Goal: Task Accomplishment & Management: Manage account settings

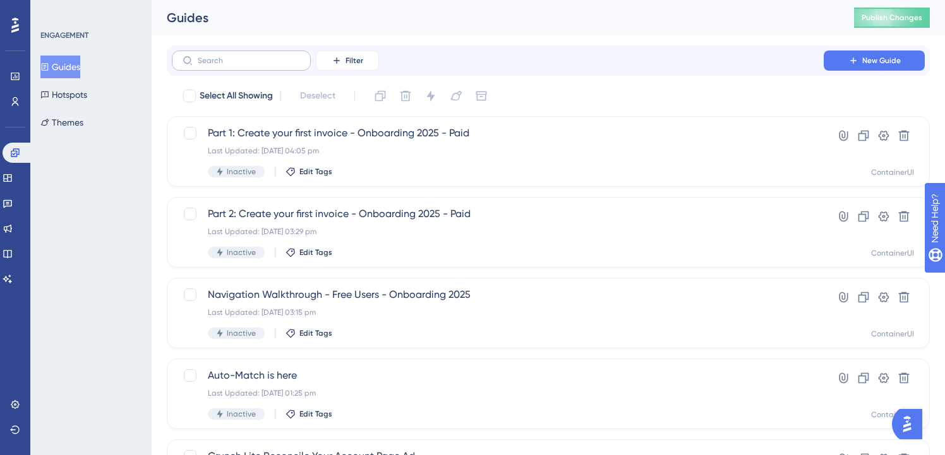
click at [275, 69] on label at bounding box center [241, 61] width 139 height 20
click at [275, 65] on input "text" at bounding box center [249, 60] width 102 height 9
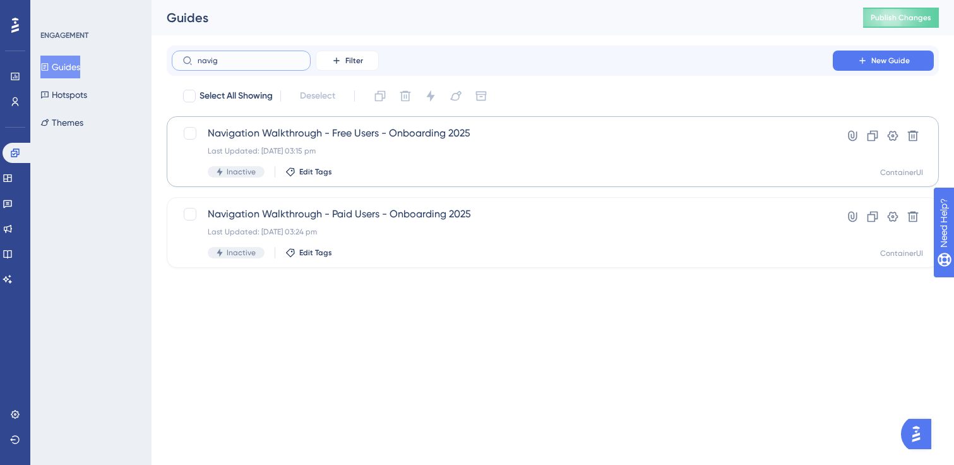
type input "navig"
click at [433, 169] on div "Inactive Edit Tags" at bounding box center [502, 171] width 589 height 11
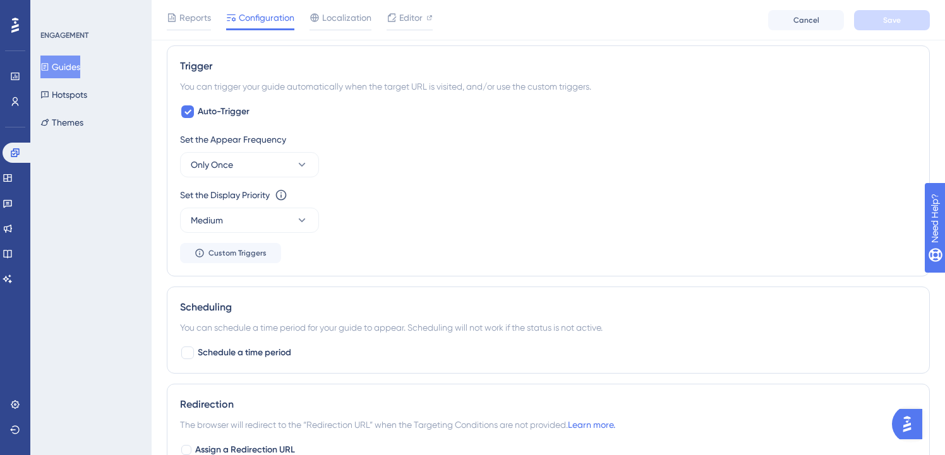
scroll to position [743, 0]
click at [286, 159] on button "Only Once" at bounding box center [249, 163] width 139 height 25
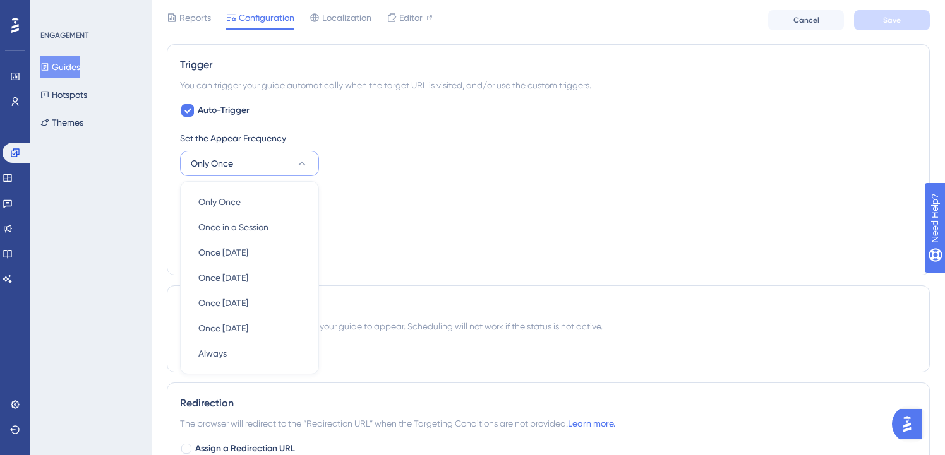
scroll to position [793, 0]
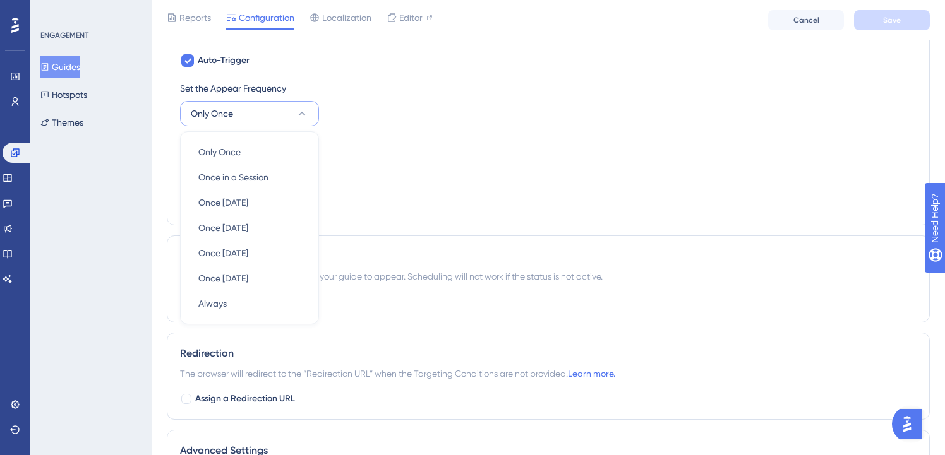
click at [345, 117] on div "Set the Appear Frequency Only Once Only Once Only Once Once in a Session Once i…" at bounding box center [548, 103] width 736 height 45
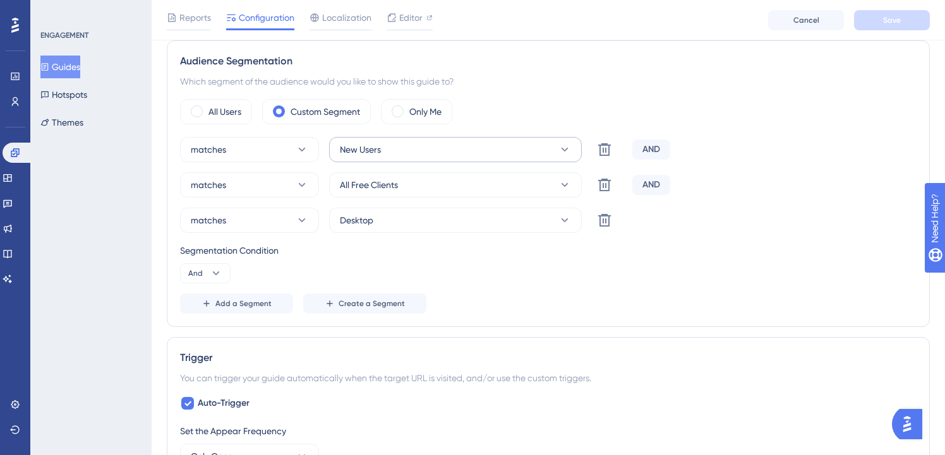
scroll to position [447, 0]
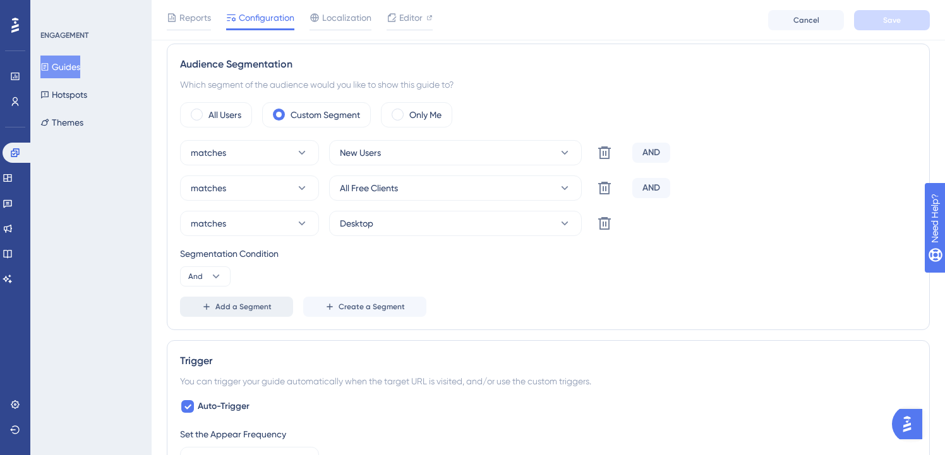
click at [261, 298] on button "Add a Segment" at bounding box center [236, 307] width 113 height 20
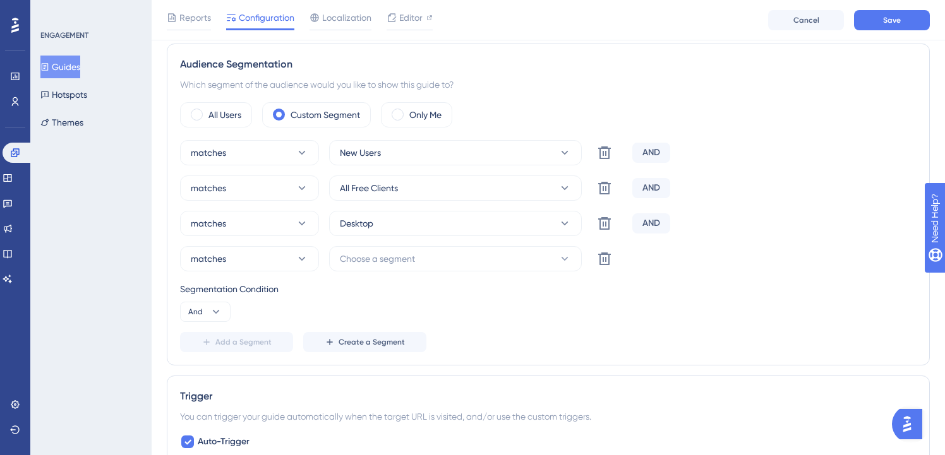
click at [387, 275] on div "matches New Users Delete AND matches All Free Clients Delete AND matches Deskto…" at bounding box center [548, 246] width 736 height 212
click at [391, 266] on span "Choose a segment" at bounding box center [377, 258] width 75 height 15
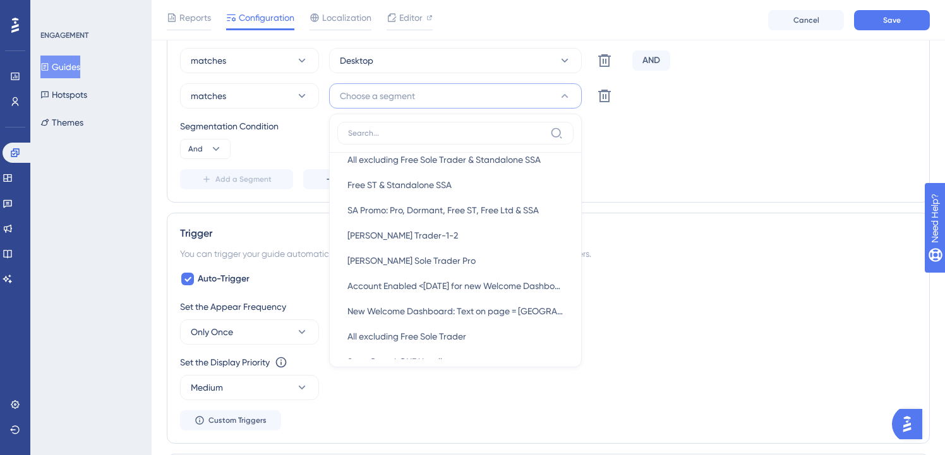
scroll to position [652, 0]
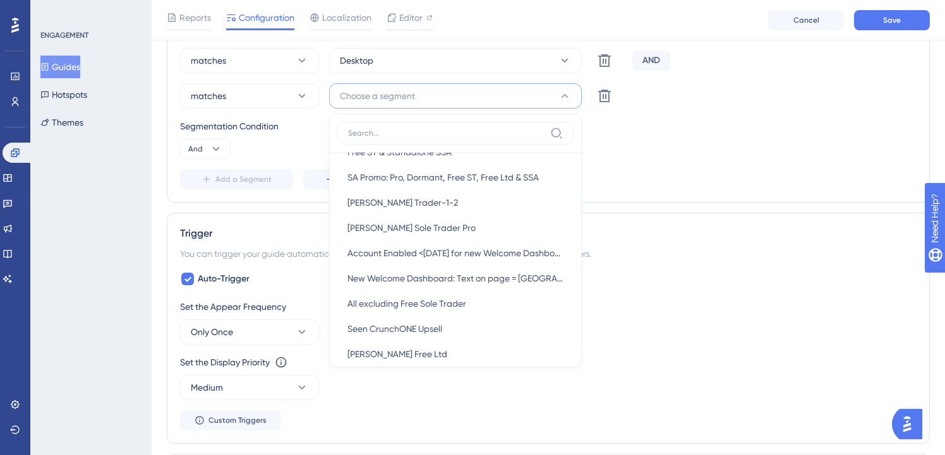
click at [297, 128] on div "Segmentation Condition" at bounding box center [548, 126] width 736 height 15
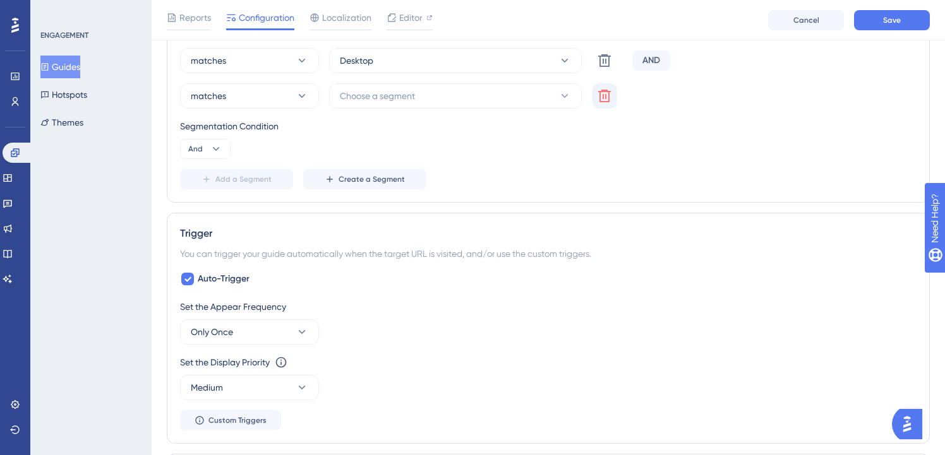
click at [602, 102] on icon at bounding box center [604, 95] width 15 height 15
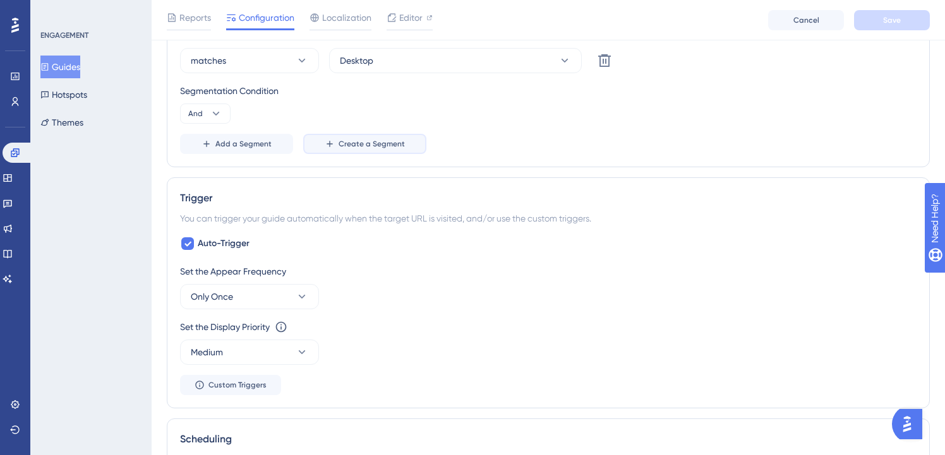
click at [388, 145] on span "Create a Segment" at bounding box center [372, 144] width 66 height 10
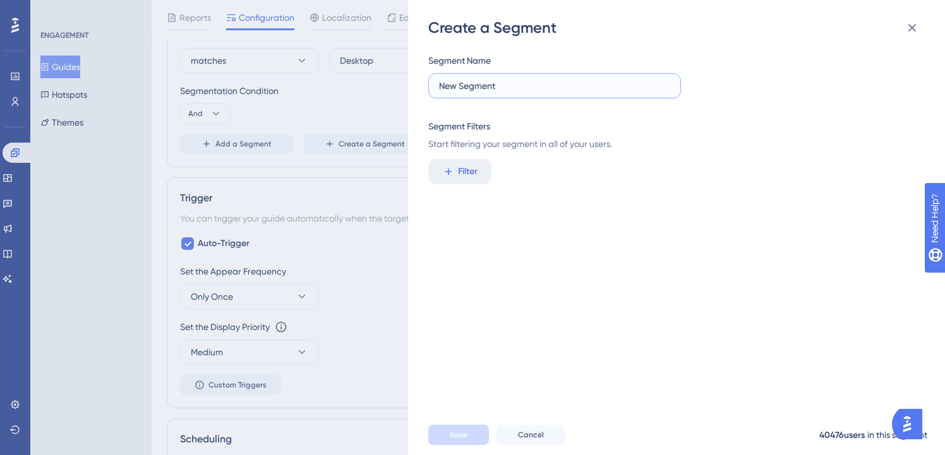
click at [496, 82] on input "New Segment" at bounding box center [554, 86] width 231 height 14
click at [473, 157] on div "Segment Name New Segment Segment Filters Start filtering your segment in all of…" at bounding box center [682, 226] width 509 height 377
click at [472, 165] on span "Filter" at bounding box center [468, 171] width 20 height 15
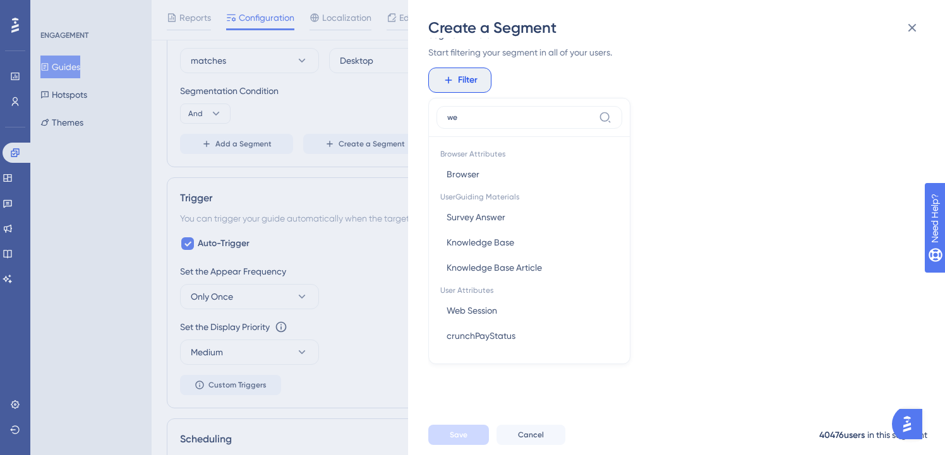
scroll to position [0, 0]
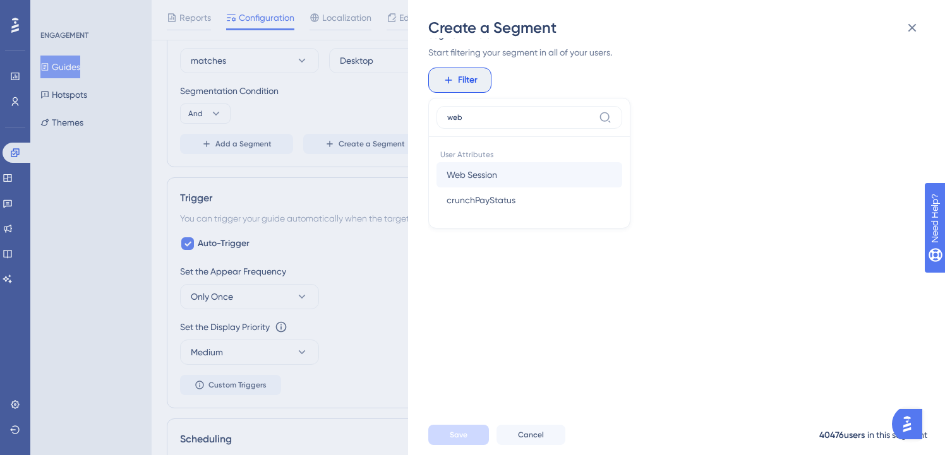
type input "web"
click at [528, 169] on button "Web Session Web Session" at bounding box center [529, 174] width 186 height 25
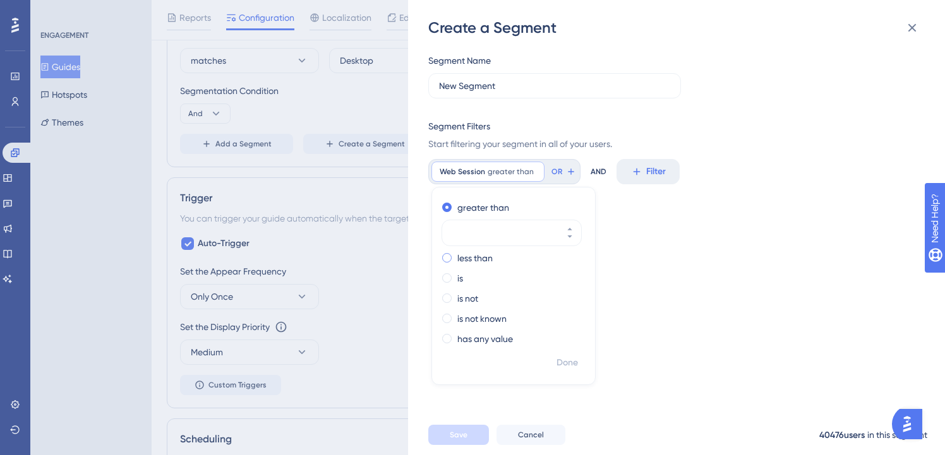
click at [477, 259] on label "less than" at bounding box center [474, 258] width 35 height 15
type input "2"
click at [560, 366] on span "Done" at bounding box center [566, 363] width 21 height 15
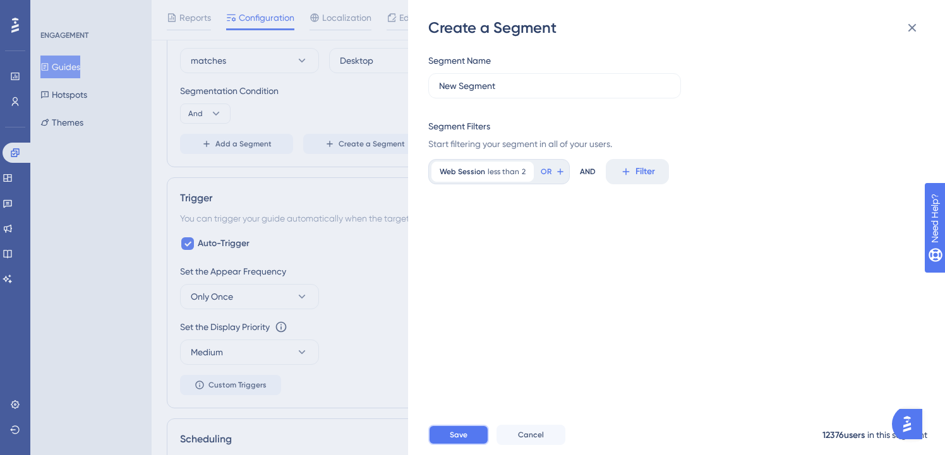
click at [460, 440] on span "Save" at bounding box center [459, 435] width 18 height 10
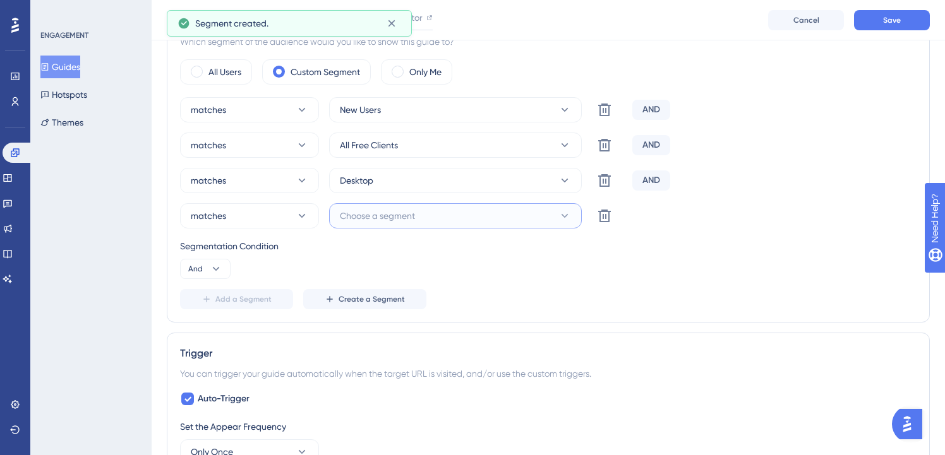
click at [457, 215] on button "Choose a segment" at bounding box center [455, 215] width 253 height 25
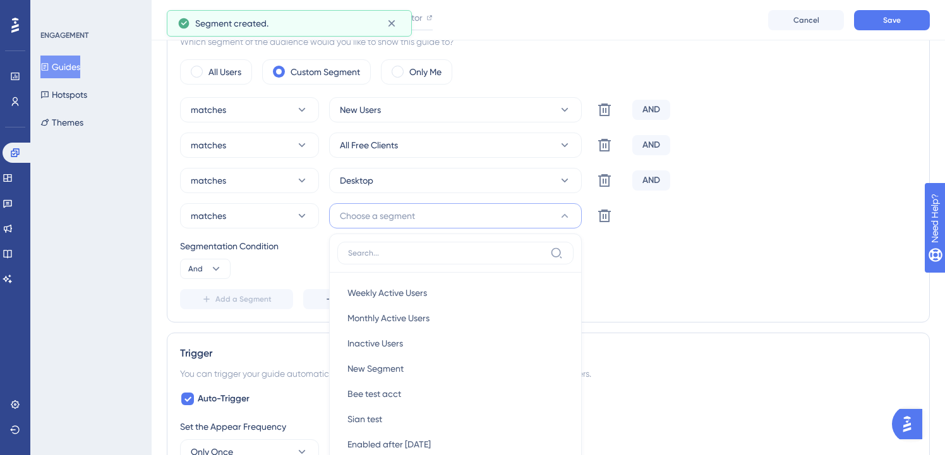
scroll to position [605, 0]
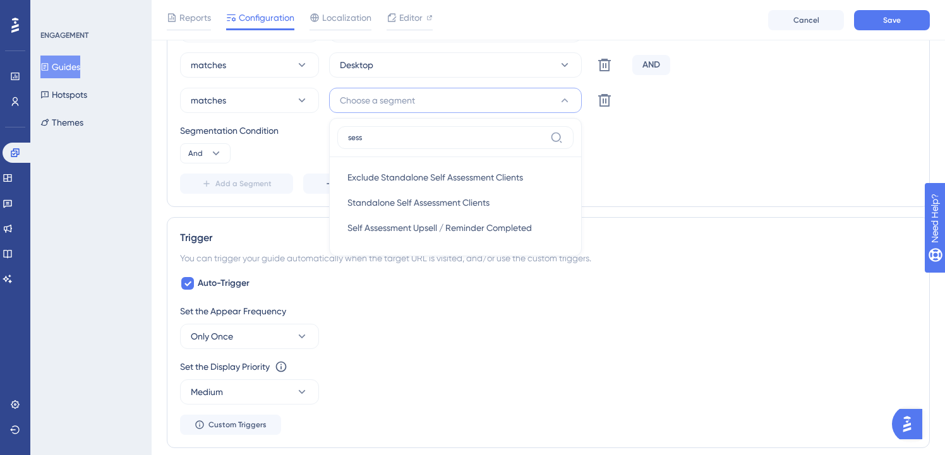
type input "sess"
click at [716, 149] on div "Segmentation Condition And" at bounding box center [548, 143] width 736 height 40
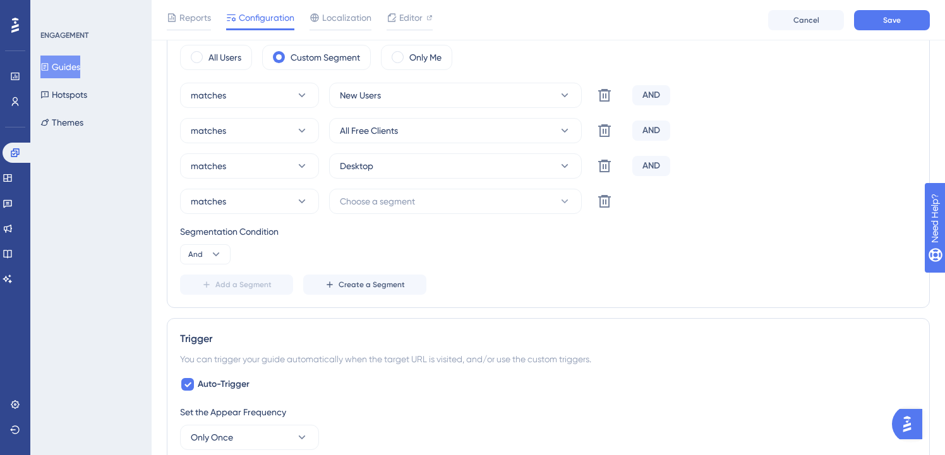
scroll to position [509, 0]
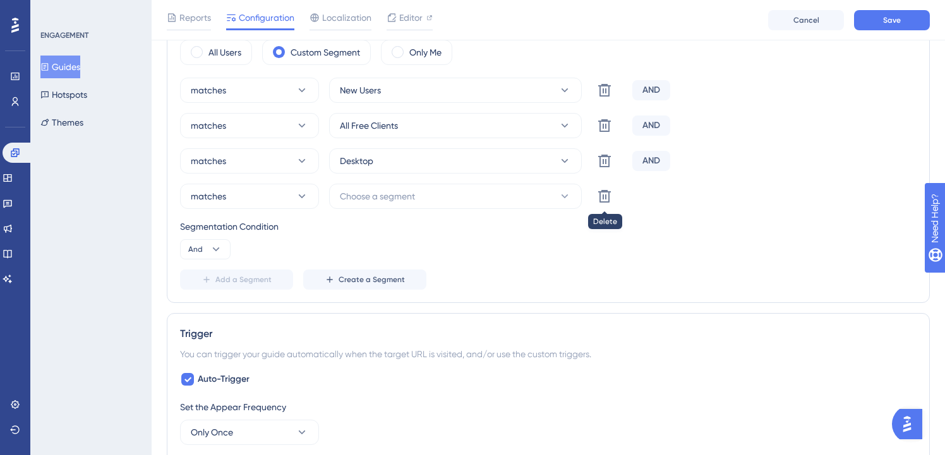
click at [610, 195] on icon at bounding box center [604, 196] width 15 height 15
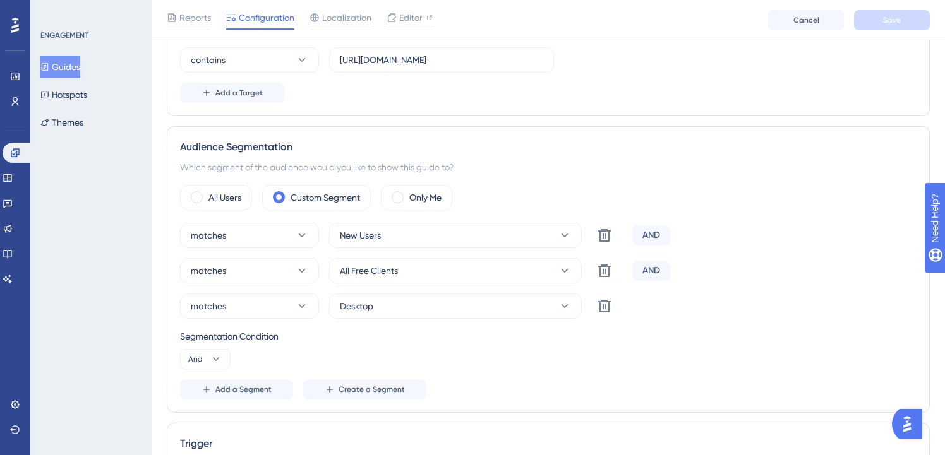
scroll to position [388, 0]
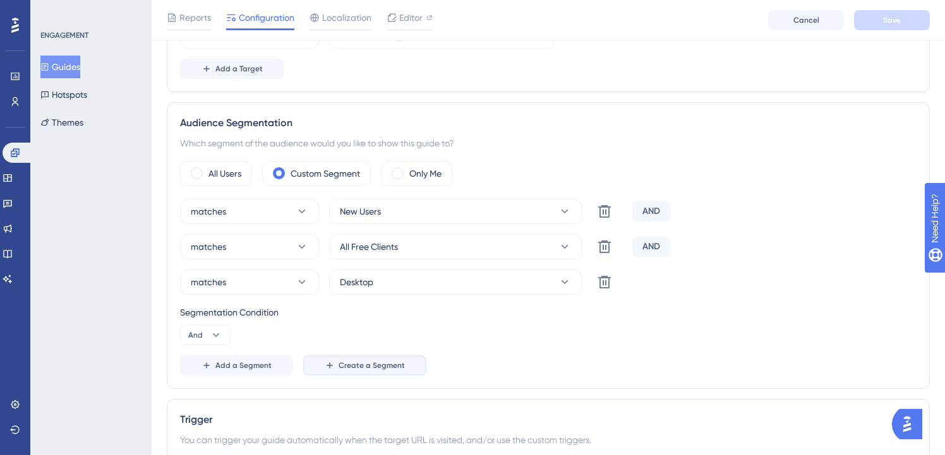
click at [359, 361] on span "Create a Segment" at bounding box center [372, 366] width 66 height 10
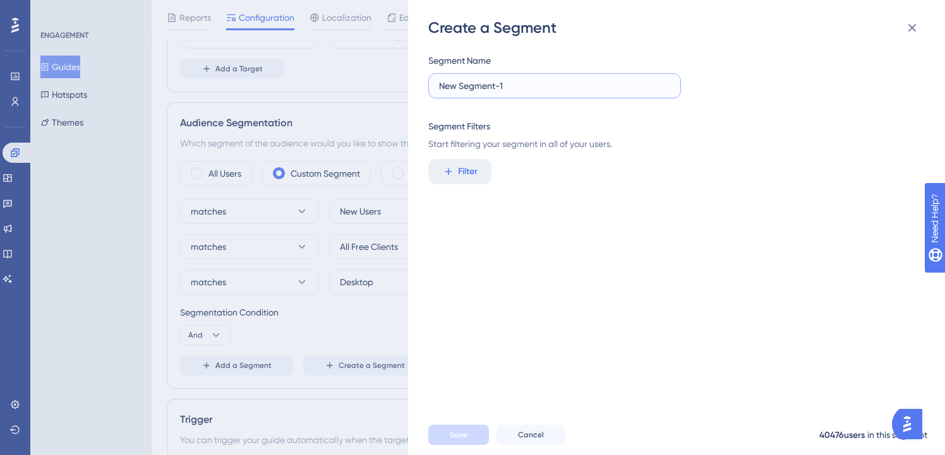
drag, startPoint x: 520, startPoint y: 85, endPoint x: 375, endPoint y: 81, distance: 145.3
click at [375, 81] on div "Create a Segment Segment Name New Segment-1 Segment Filters Start filtering you…" at bounding box center [472, 227] width 945 height 455
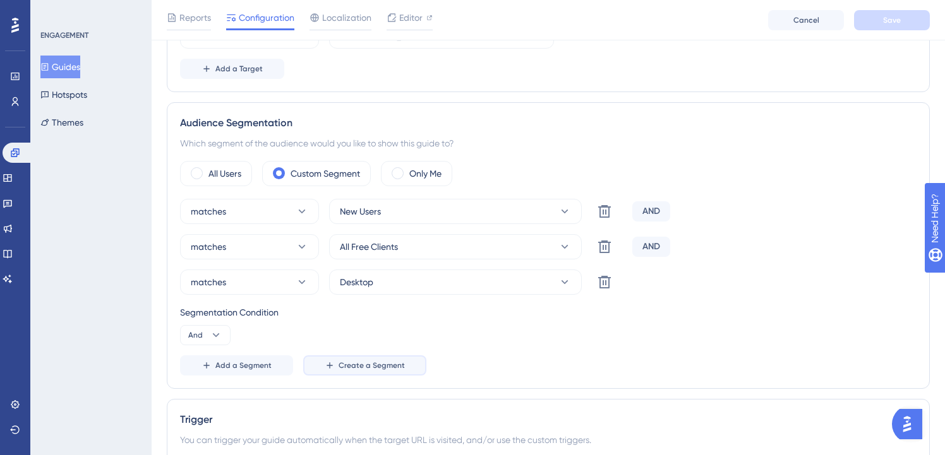
click at [388, 363] on span "Create a Segment" at bounding box center [372, 366] width 66 height 10
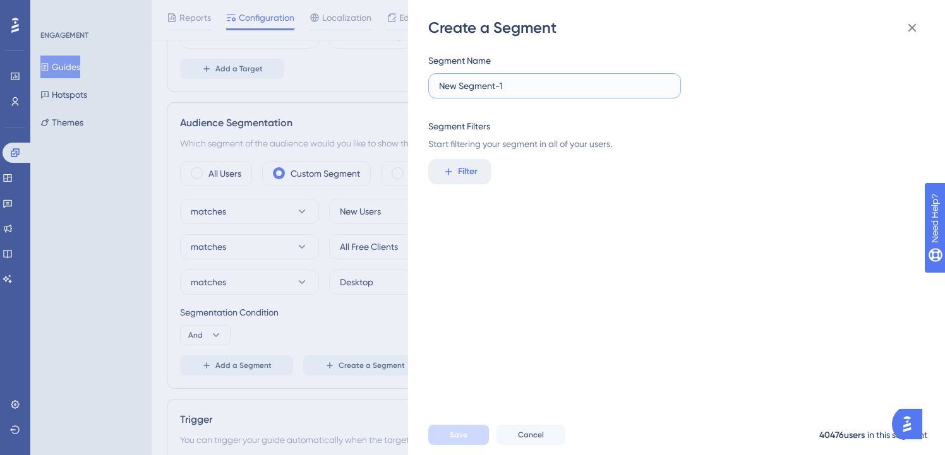
click at [539, 86] on input "New Segment-1" at bounding box center [554, 86] width 231 height 14
type input "W"
type input "First login"
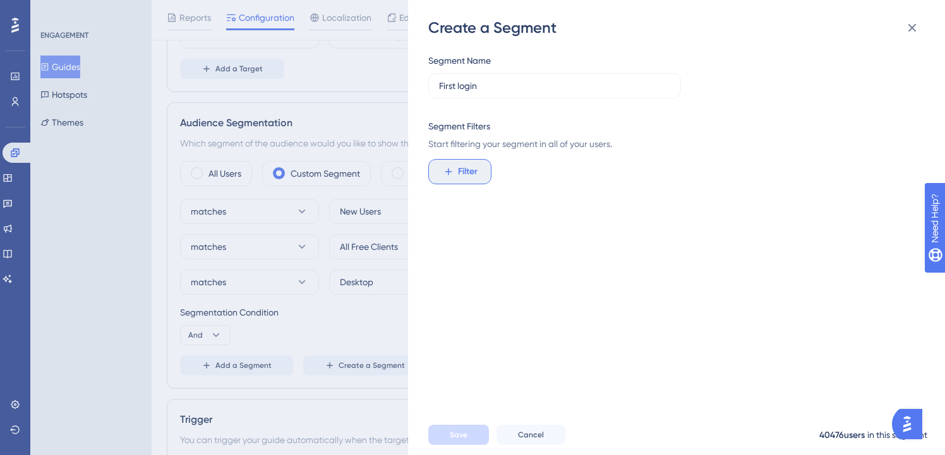
click at [469, 176] on span "Filter" at bounding box center [468, 171] width 20 height 15
type input "web"
click at [493, 273] on span "Web Session" at bounding box center [472, 266] width 51 height 15
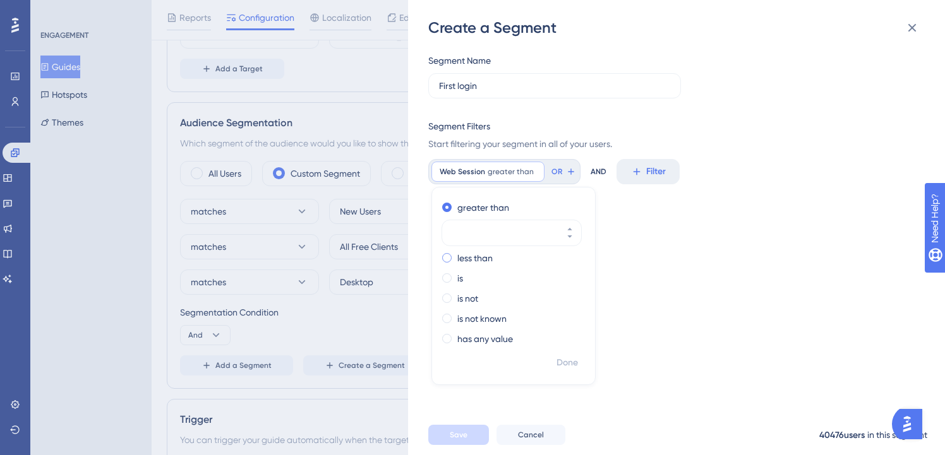
click at [480, 258] on label "less than" at bounding box center [474, 258] width 35 height 15
type input "2"
click at [563, 368] on span "Done" at bounding box center [566, 363] width 21 height 15
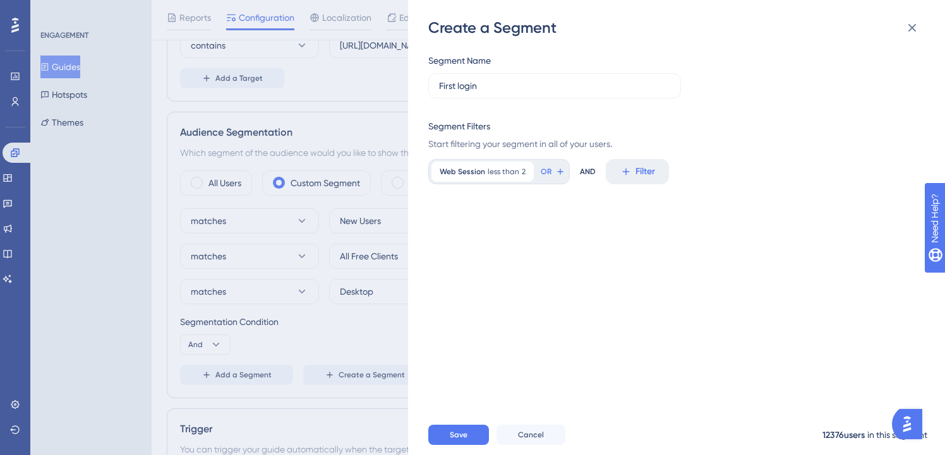
scroll to position [375, 0]
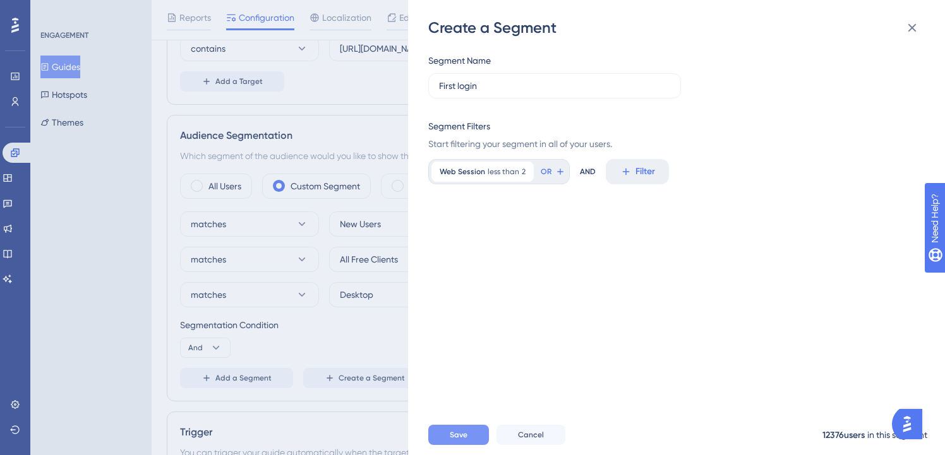
click at [466, 440] on span "Save" at bounding box center [459, 435] width 18 height 10
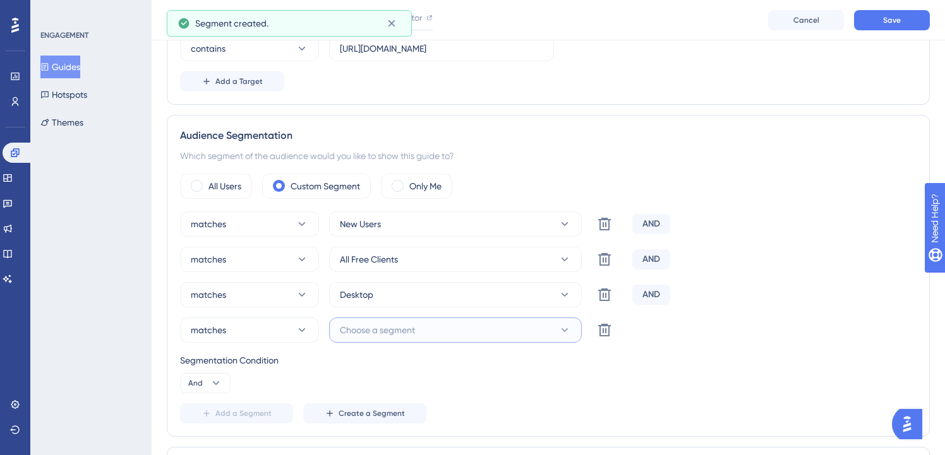
click at [502, 338] on button "Choose a segment" at bounding box center [455, 330] width 253 height 25
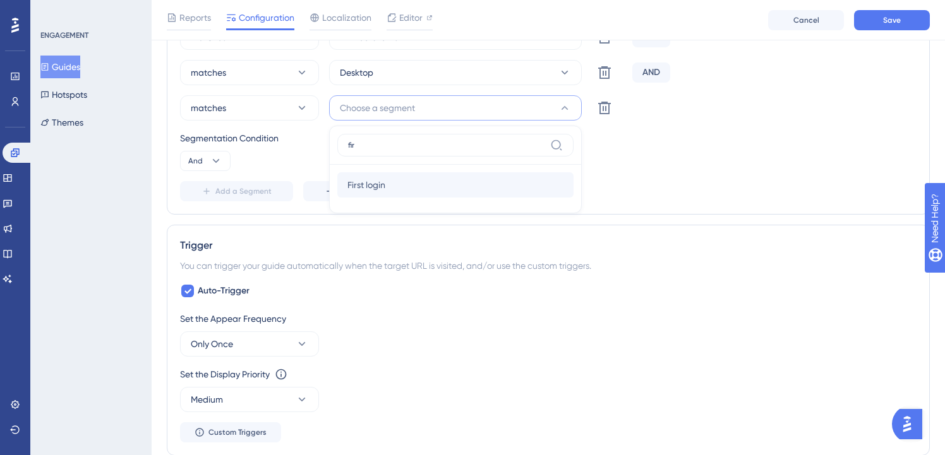
type input "fir"
click at [460, 180] on div "First login First login" at bounding box center [455, 184] width 216 height 25
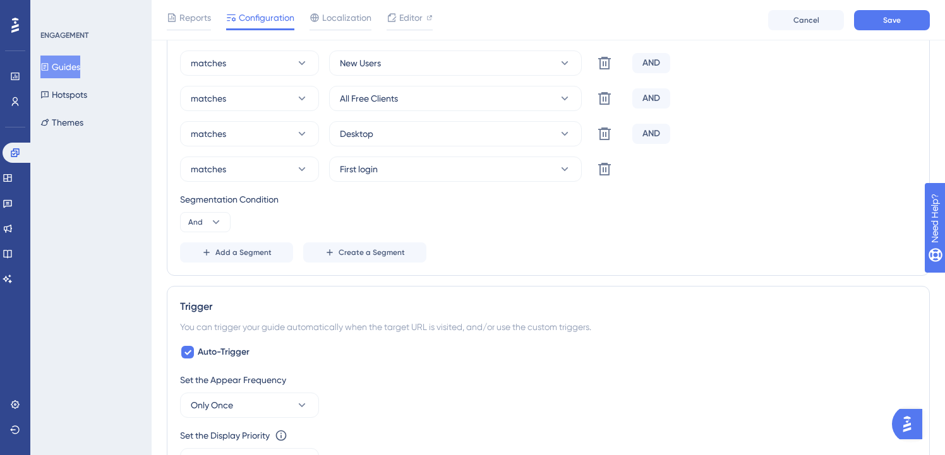
scroll to position [531, 0]
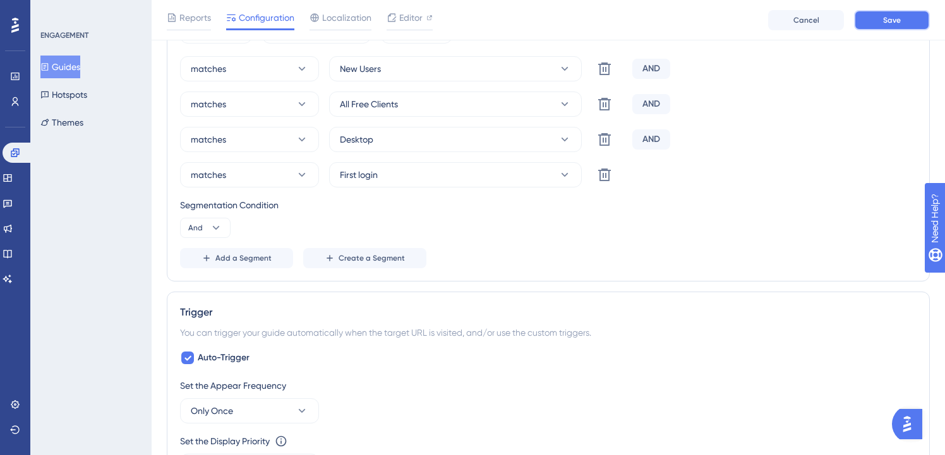
click at [896, 21] on span "Save" at bounding box center [892, 20] width 18 height 10
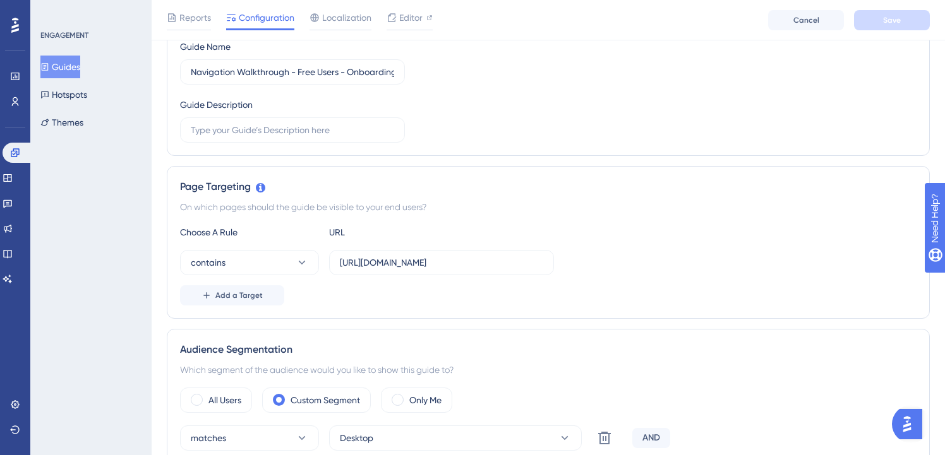
scroll to position [0, 0]
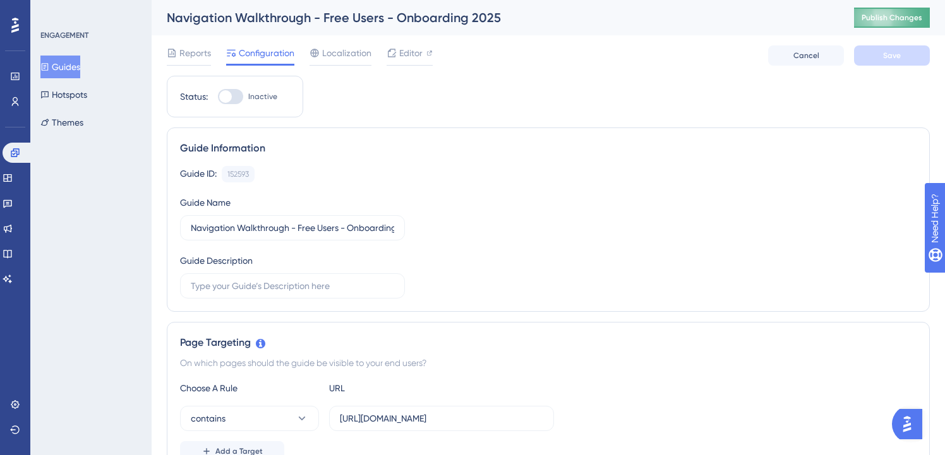
click at [891, 23] on button "Publish Changes" at bounding box center [892, 18] width 76 height 20
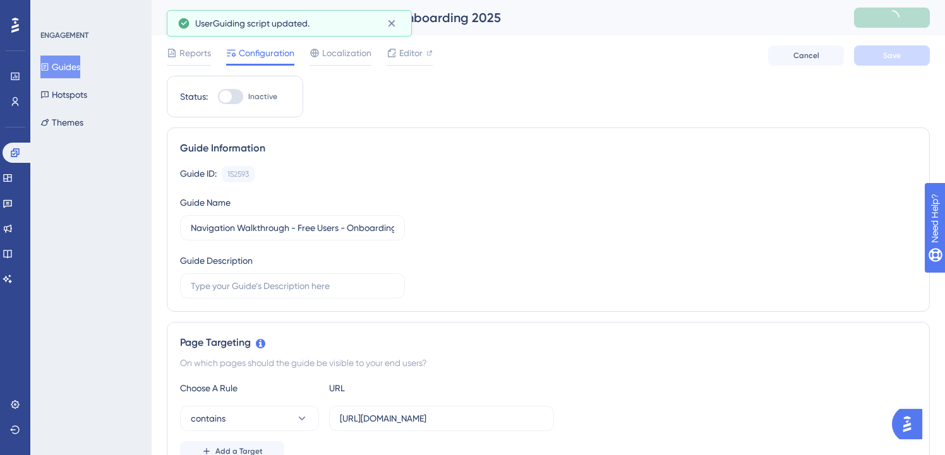
click at [66, 61] on button "Guides" at bounding box center [60, 67] width 40 height 23
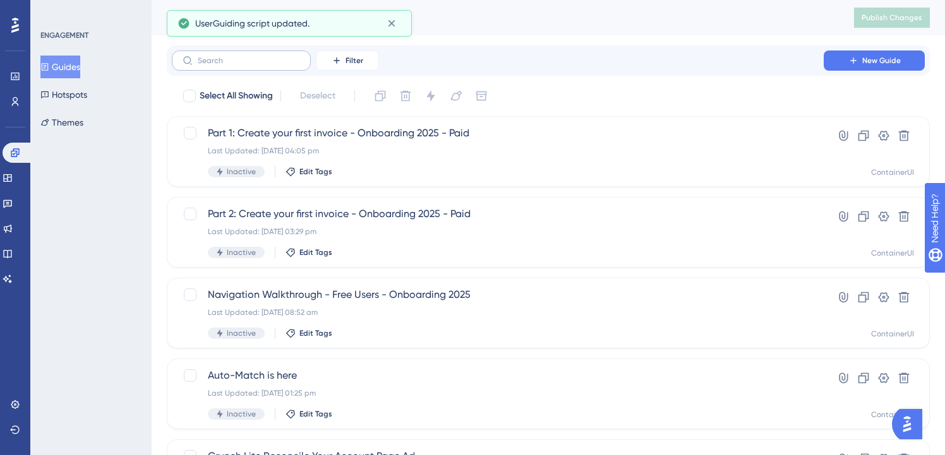
click at [282, 67] on label at bounding box center [241, 61] width 139 height 20
click at [282, 65] on input "text" at bounding box center [249, 60] width 102 height 9
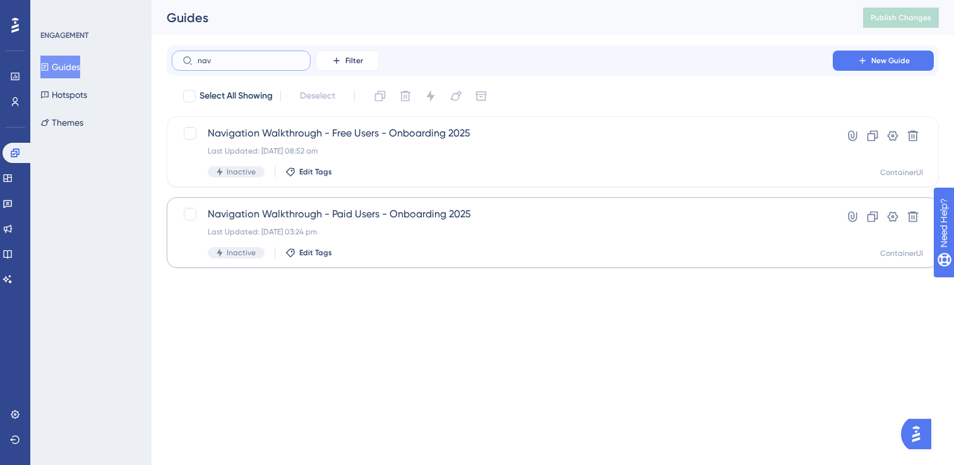
type input "nav"
click at [344, 206] on div "Navigation Walkthrough - Paid Users - Onboarding 2025 Last Updated: [DATE] 03:2…" at bounding box center [553, 232] width 772 height 71
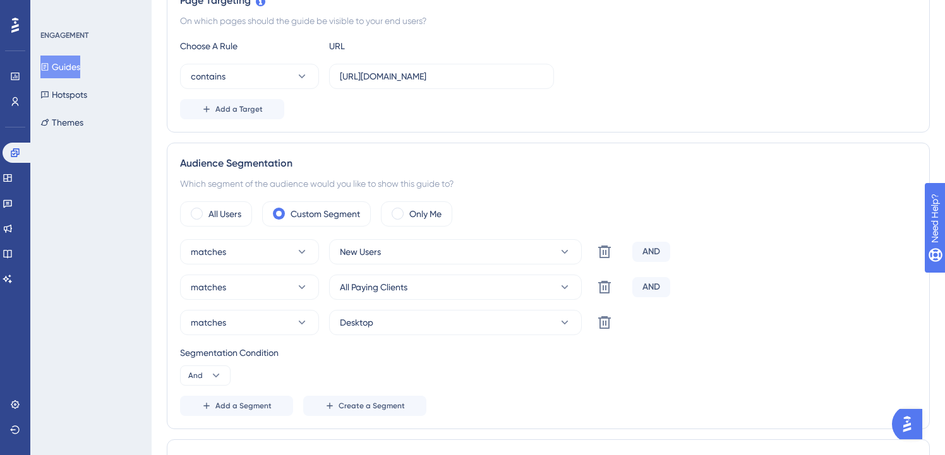
scroll to position [389, 0]
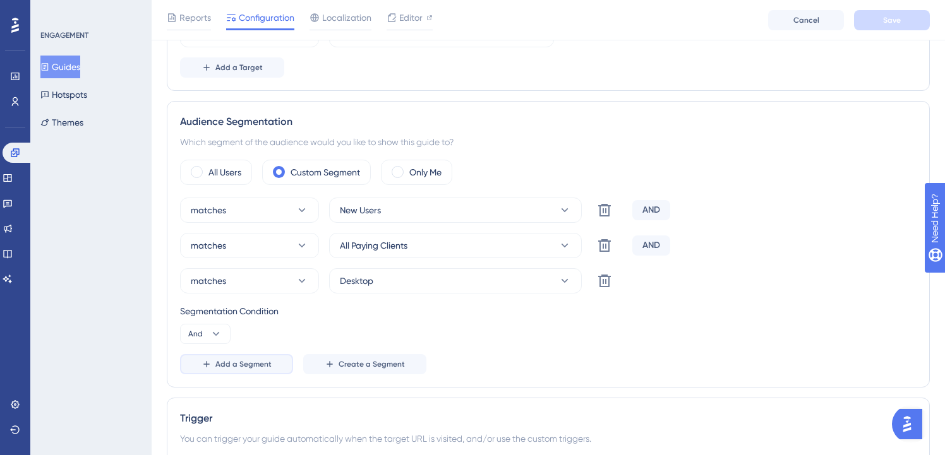
click at [257, 355] on button "Add a Segment" at bounding box center [236, 364] width 113 height 20
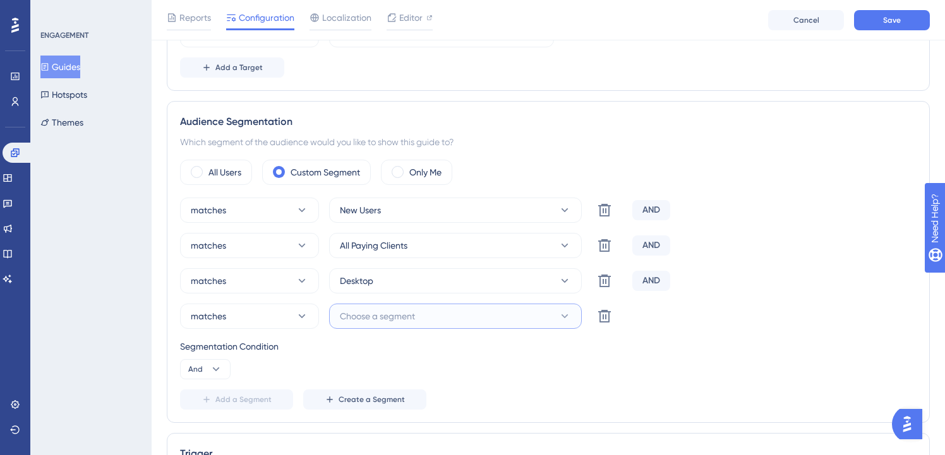
click at [407, 318] on span "Choose a segment" at bounding box center [377, 316] width 75 height 15
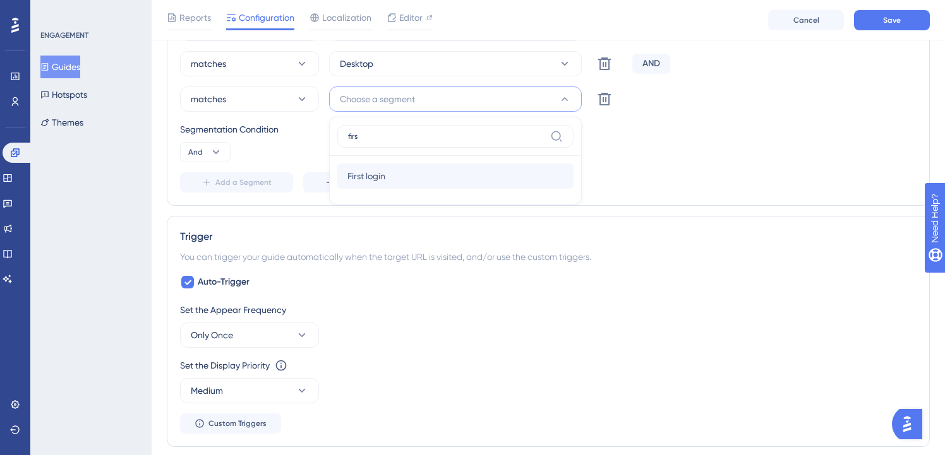
type input "firs"
click at [435, 187] on div "First login First login" at bounding box center [455, 176] width 216 height 25
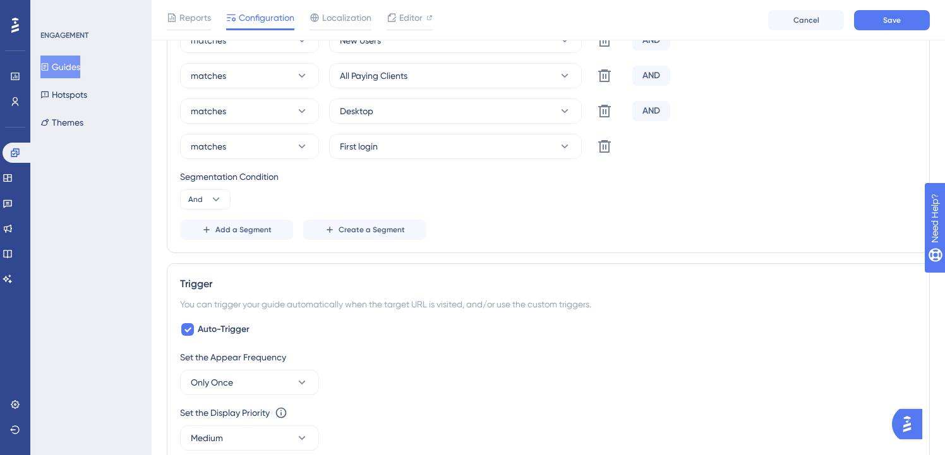
scroll to position [548, 0]
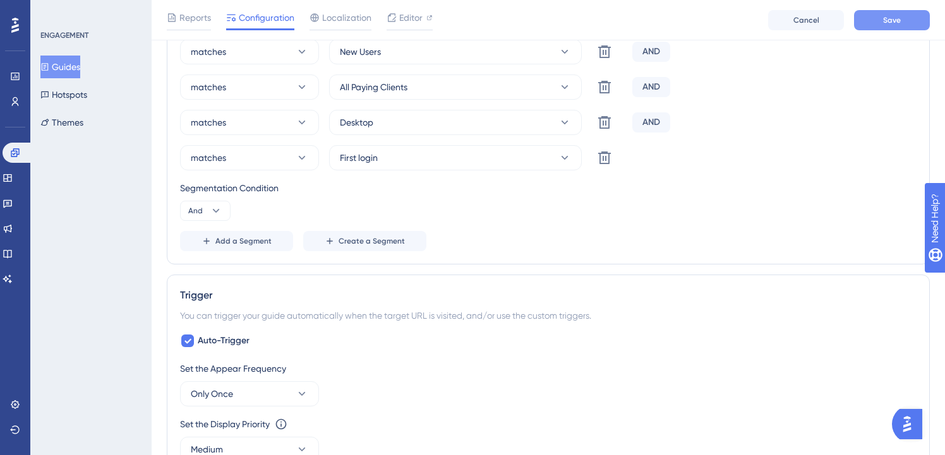
click at [913, 18] on button "Save" at bounding box center [892, 20] width 76 height 20
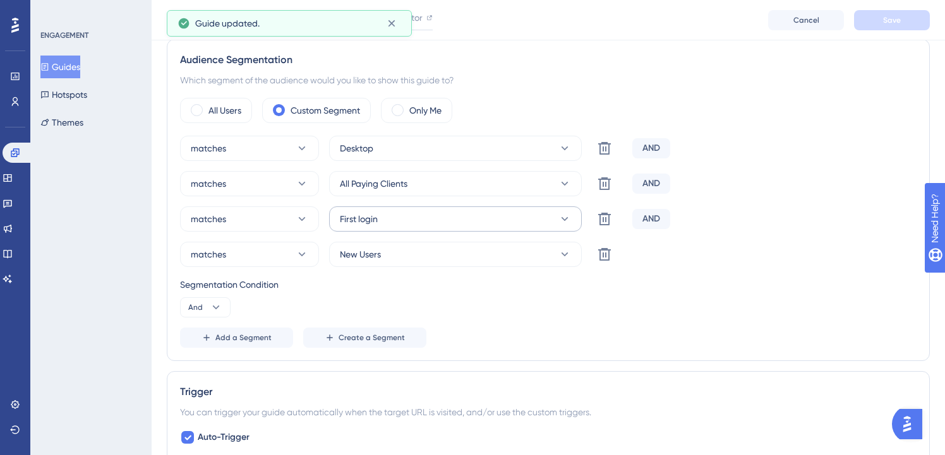
scroll to position [402, 0]
